Goal: Information Seeking & Learning: Learn about a topic

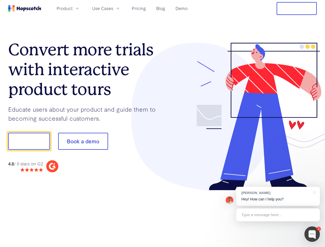
click at [163, 124] on div at bounding box center [240, 117] width 154 height 148
click at [73, 8] on span "Product" at bounding box center [65, 8] width 16 height 6
click at [113, 8] on span "Use Cases" at bounding box center [102, 8] width 21 height 6
click at [297, 8] on button "Free Trial" at bounding box center [297, 8] width 40 height 13
click at [29, 141] on button "Show me!" at bounding box center [29, 141] width 42 height 17
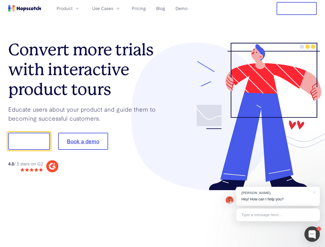
click at [83, 141] on button "Book a demo" at bounding box center [83, 141] width 50 height 17
click at [312, 234] on div at bounding box center [312, 234] width 15 height 15
click at [278, 196] on div "[PERSON_NAME] Hey! How can I help you?" at bounding box center [278, 196] width 84 height 19
click at [314, 192] on div at bounding box center [271, 141] width 97 height 172
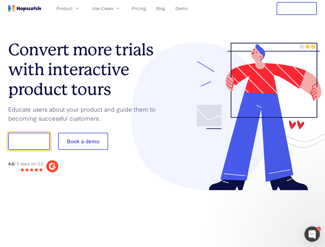
click at [278, 215] on div at bounding box center [271, 175] width 97 height 103
